Goal: Find specific page/section: Find specific page/section

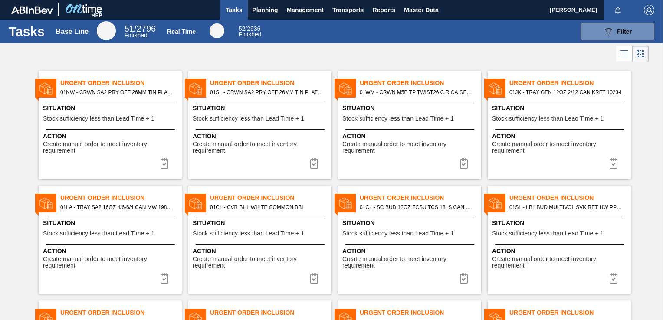
click at [646, 9] on img "button" at bounding box center [649, 10] width 10 height 10
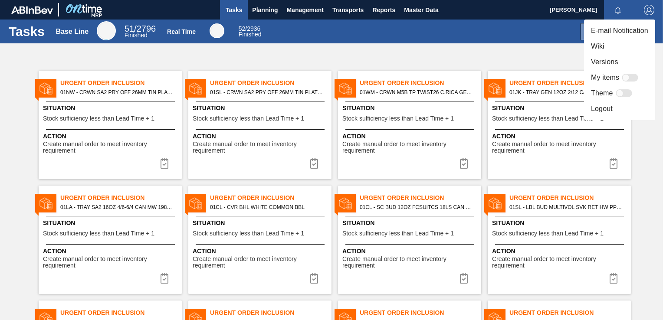
click at [614, 59] on li "Versions" at bounding box center [619, 62] width 71 height 16
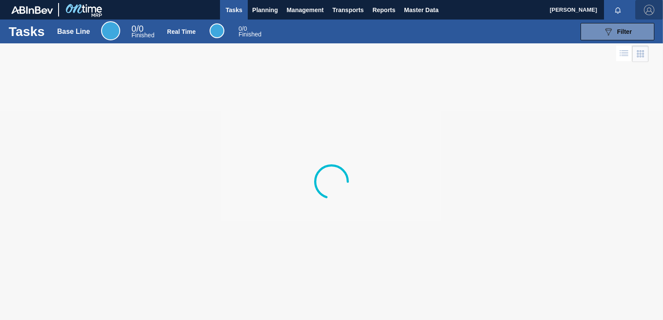
click at [647, 17] on button "button" at bounding box center [649, 10] width 28 height 20
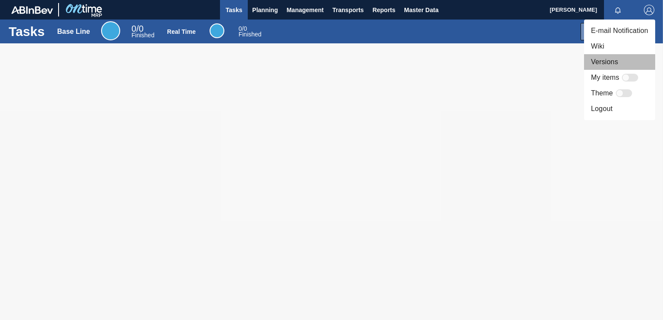
click at [620, 61] on li "Versions" at bounding box center [619, 62] width 71 height 16
